Goal: Information Seeking & Learning: Check status

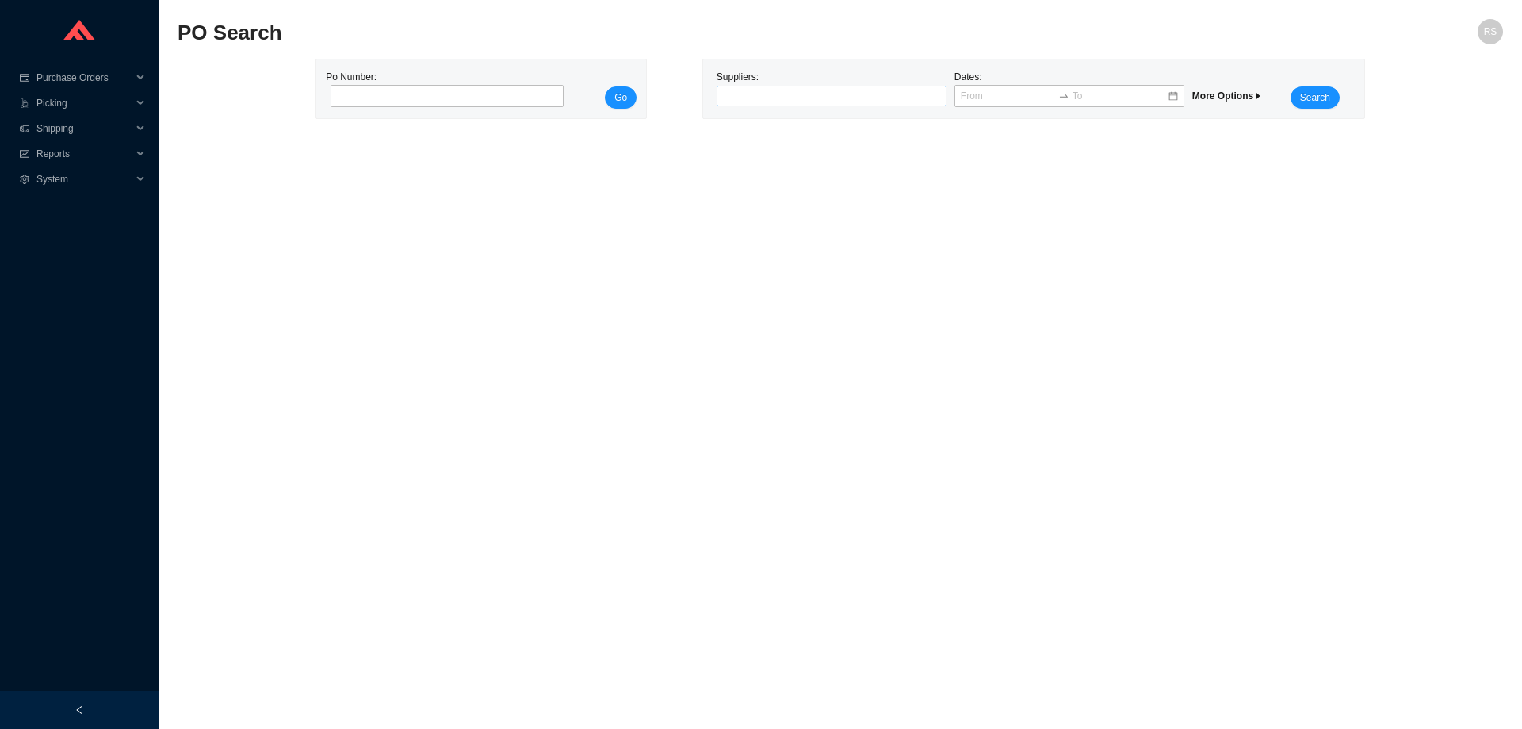
click at [757, 92] on div at bounding box center [825, 96] width 210 height 16
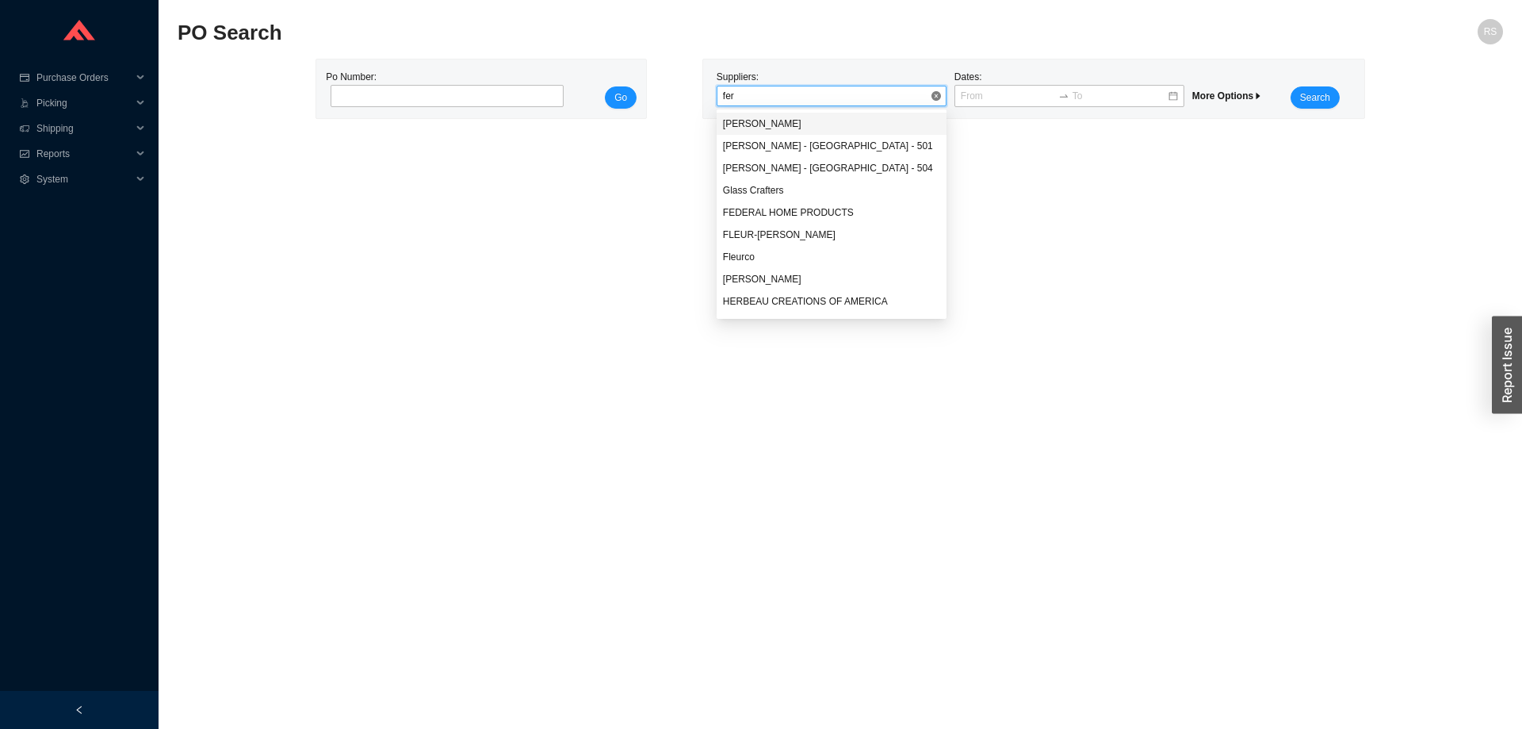
type input "ferg"
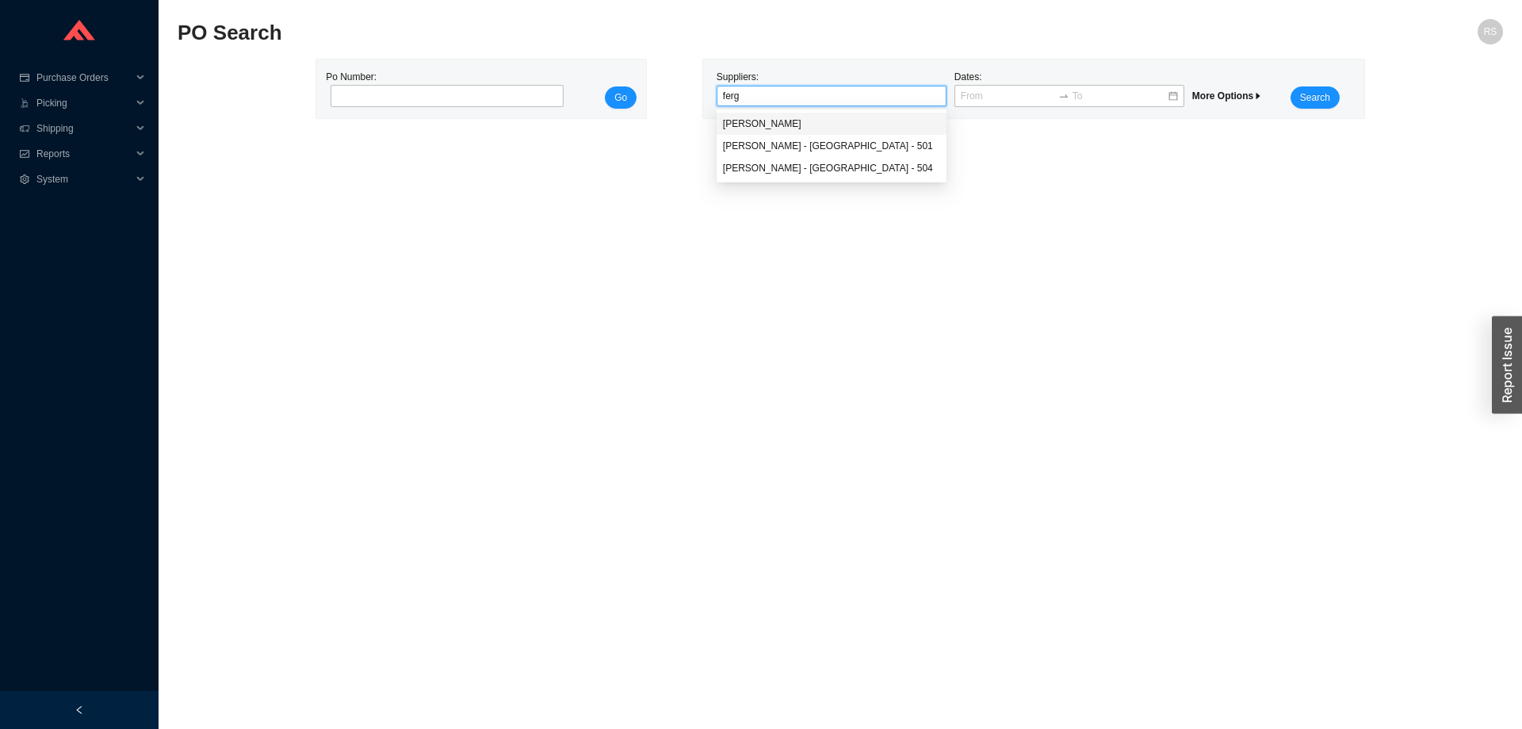
click at [775, 125] on div "[PERSON_NAME]" at bounding box center [831, 124] width 217 height 14
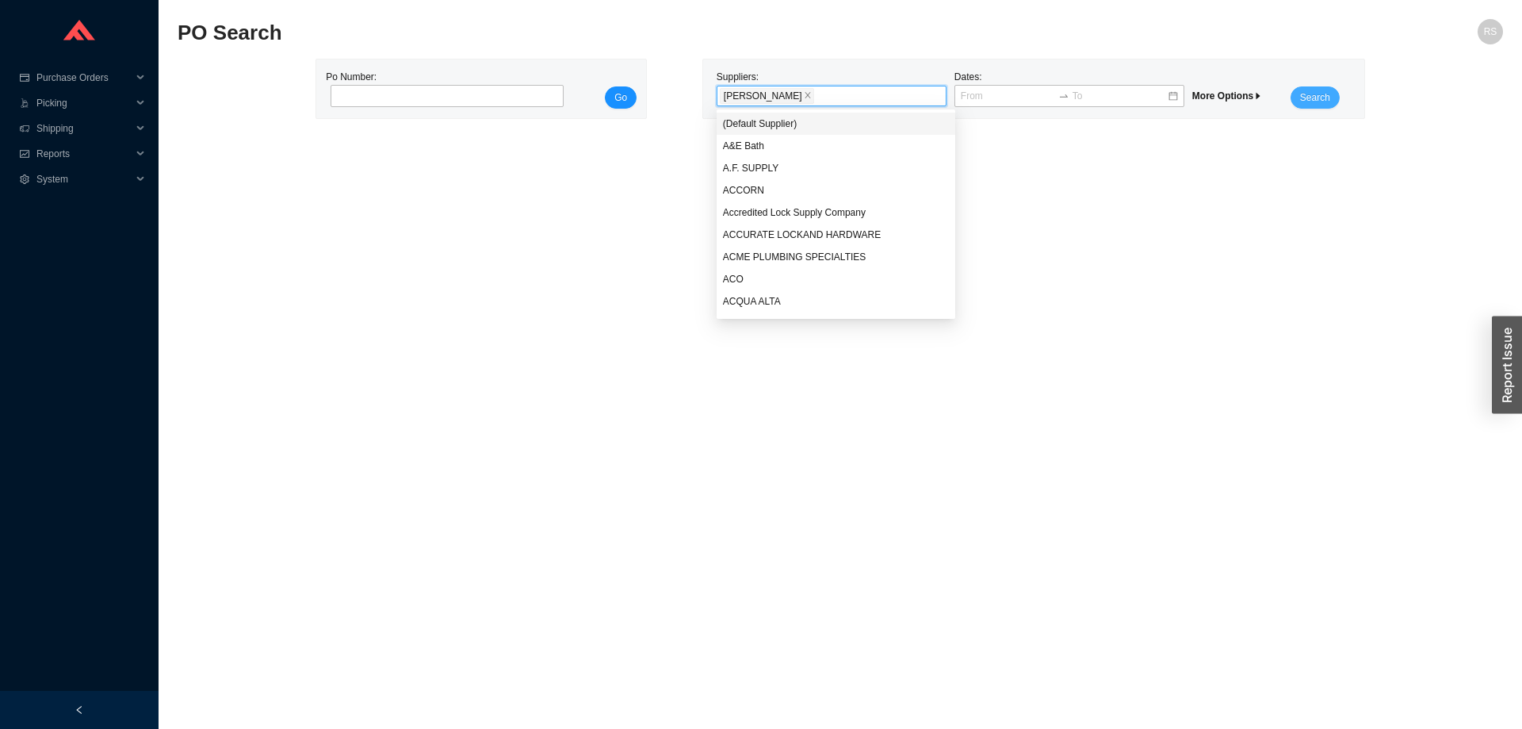
click at [1319, 94] on span "Search" at bounding box center [1315, 98] width 30 height 16
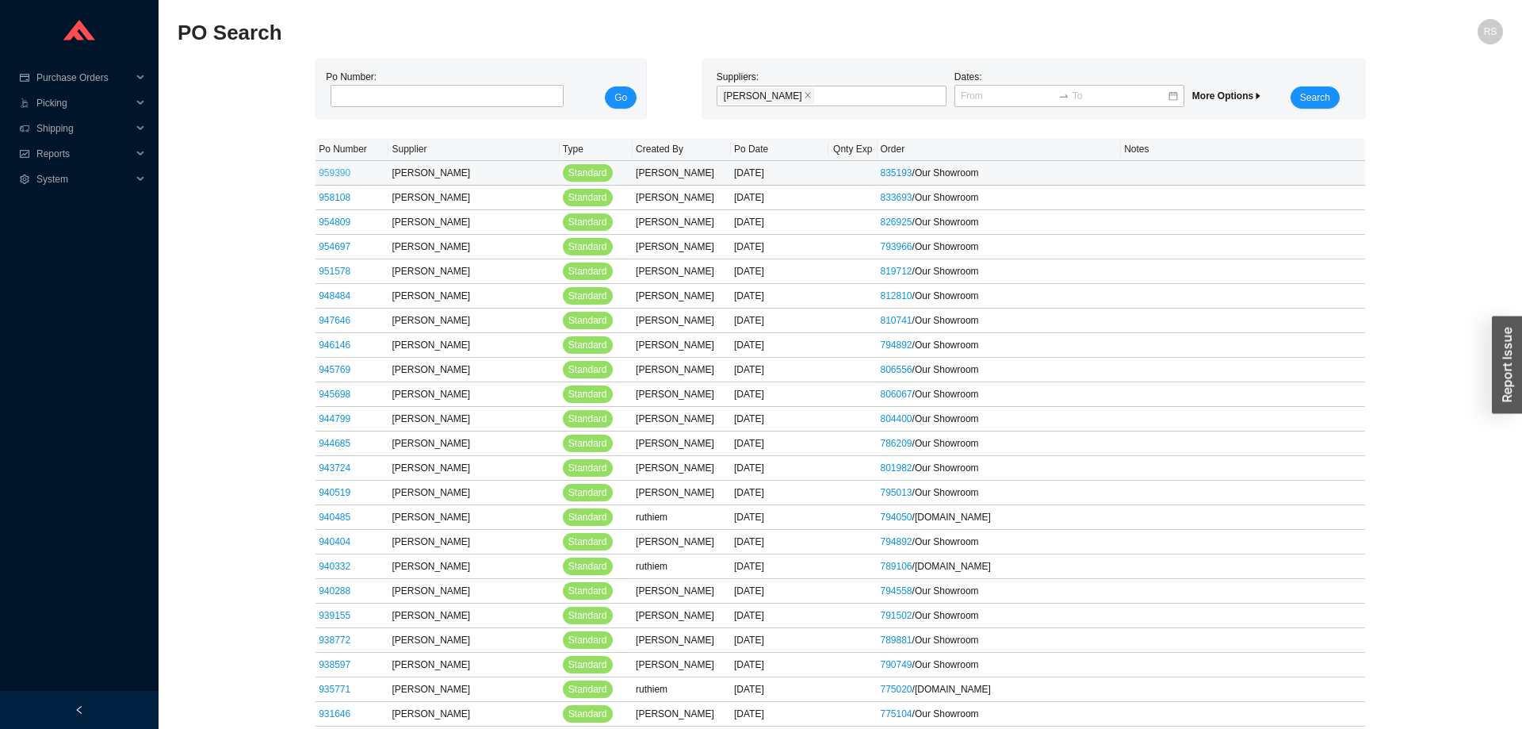
click at [328, 172] on link "959390" at bounding box center [335, 172] width 32 height 11
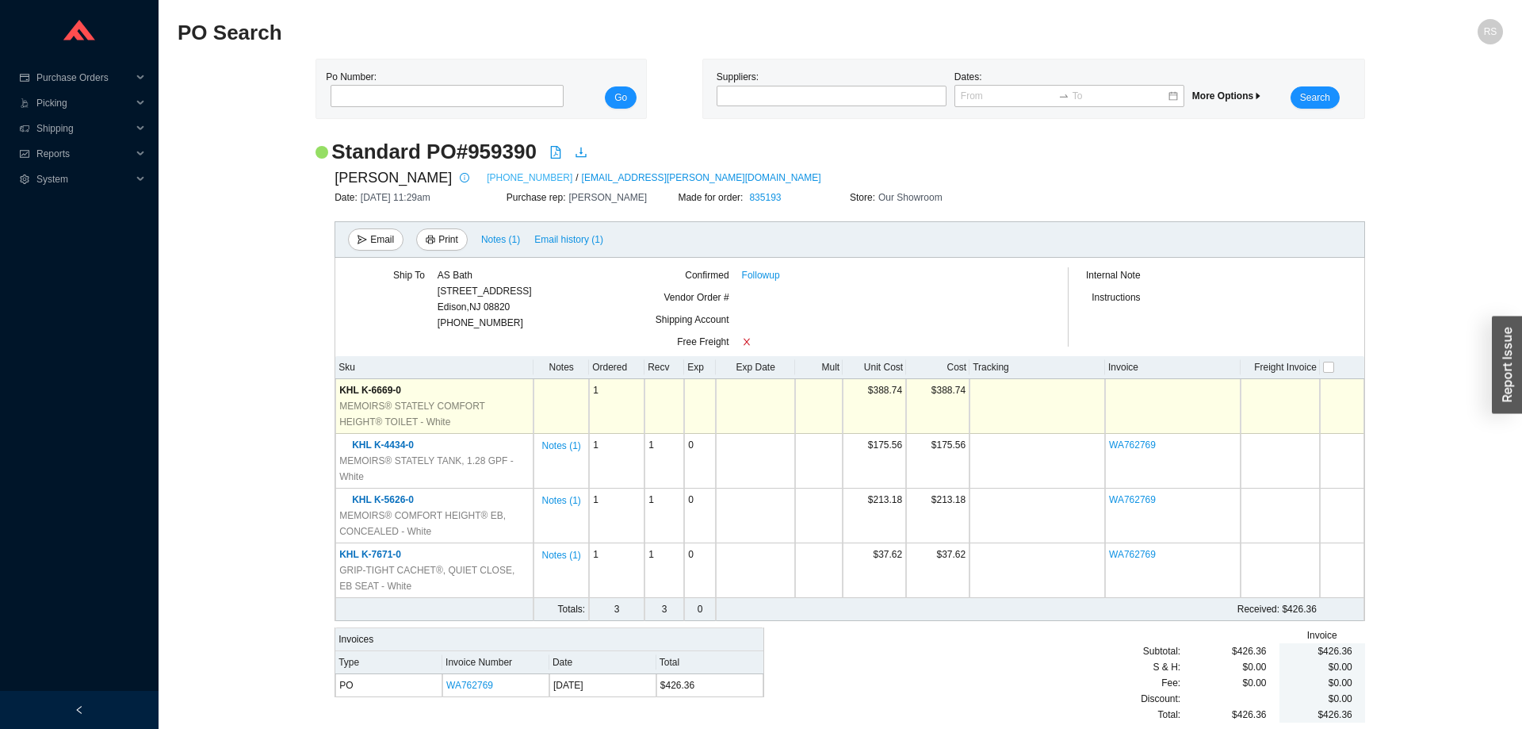
click at [487, 174] on link "[PHONE_NUMBER]" at bounding box center [530, 178] width 86 height 16
